Goal: Task Accomplishment & Management: Manage account settings

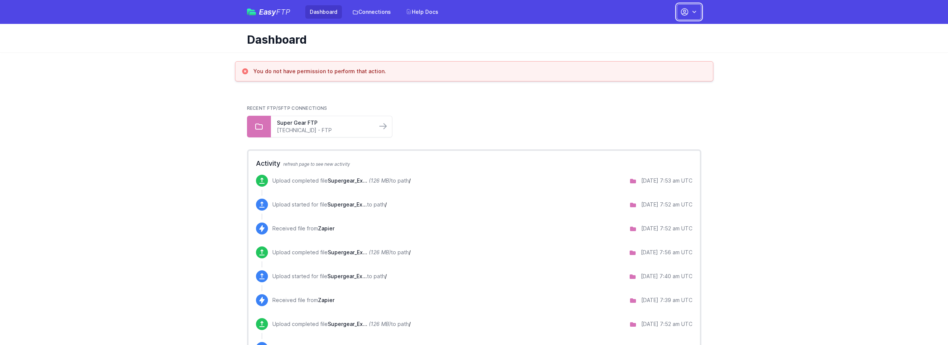
click at [699, 11] on button "button" at bounding box center [689, 12] width 25 height 16
click at [640, 30] on link "Account Settings" at bounding box center [666, 30] width 72 height 13
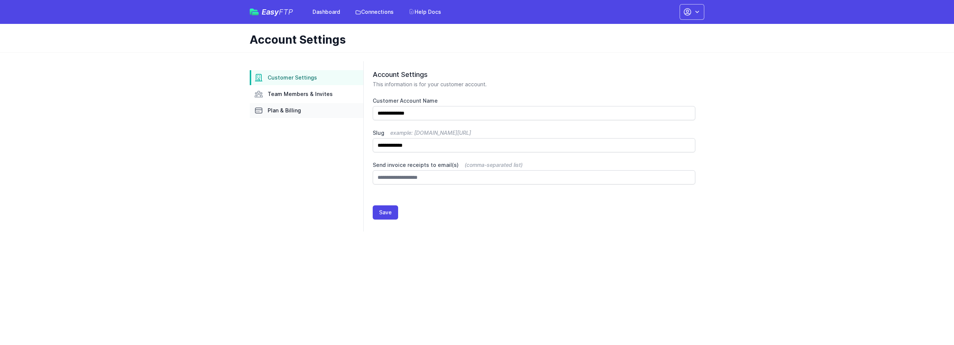
click at [299, 109] on span "Plan & Billing" at bounding box center [284, 110] width 33 height 7
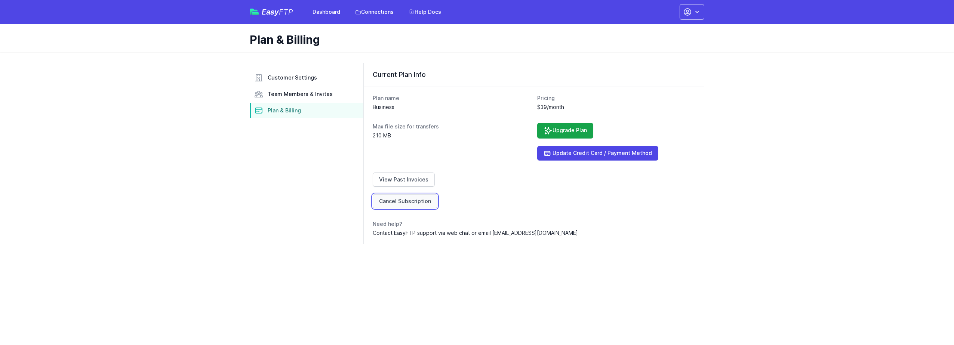
click at [396, 203] on link "Cancel Subscription" at bounding box center [405, 201] width 65 height 14
